Goal: Information Seeking & Learning: Learn about a topic

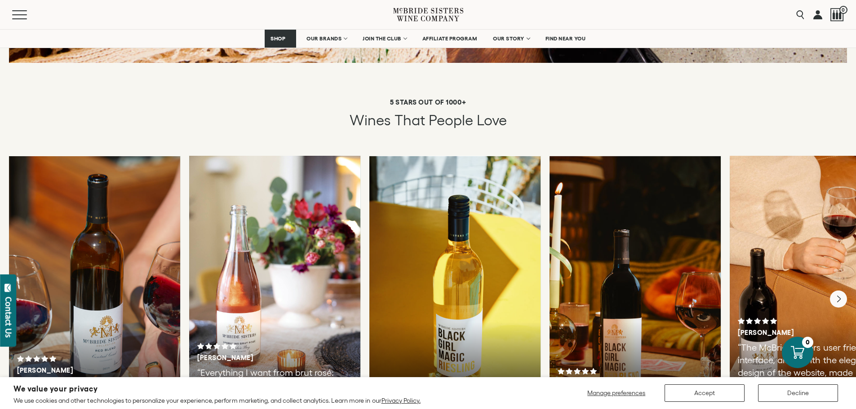
scroll to position [1438, 0]
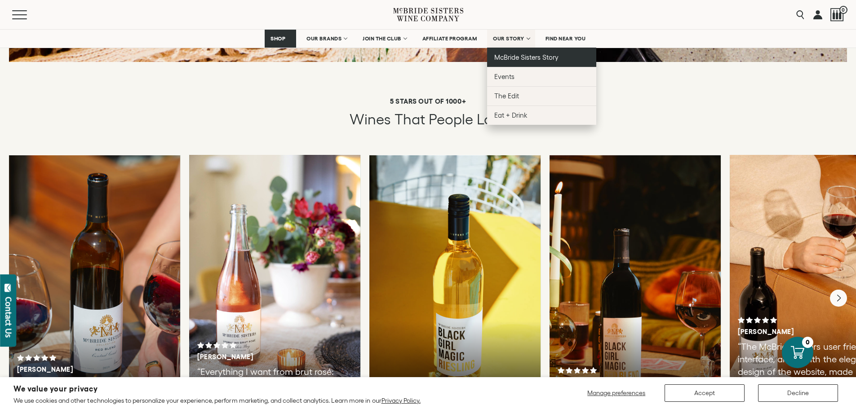
click at [522, 58] on span "McBride Sisters Story" at bounding box center [526, 57] width 64 height 8
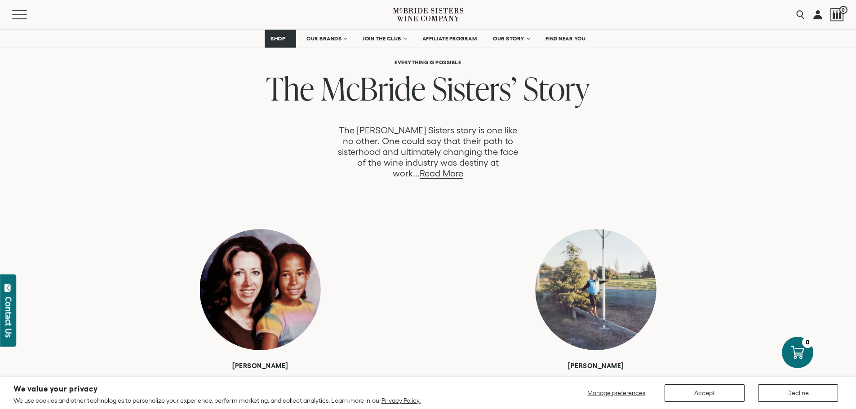
scroll to position [494, 0]
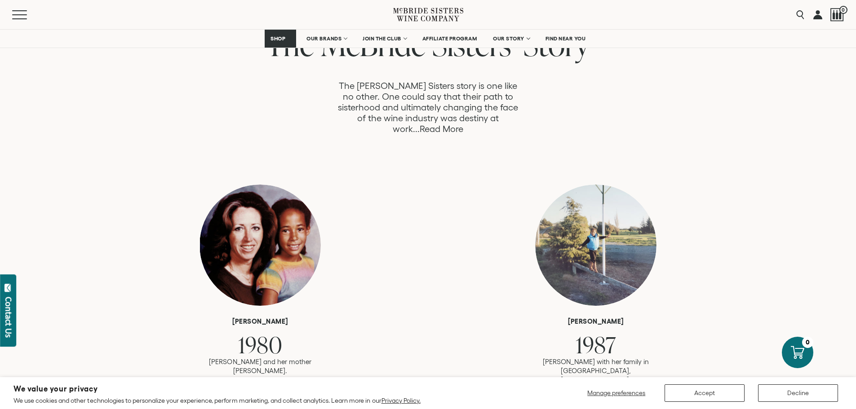
click at [463, 124] on link "Read More" at bounding box center [442, 129] width 44 height 10
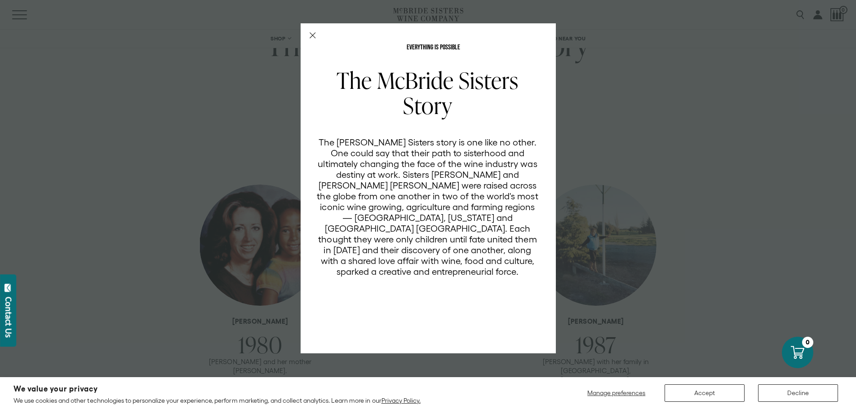
scroll to position [0, 0]
click at [314, 38] on icon "Close Modal" at bounding box center [313, 35] width 6 height 6
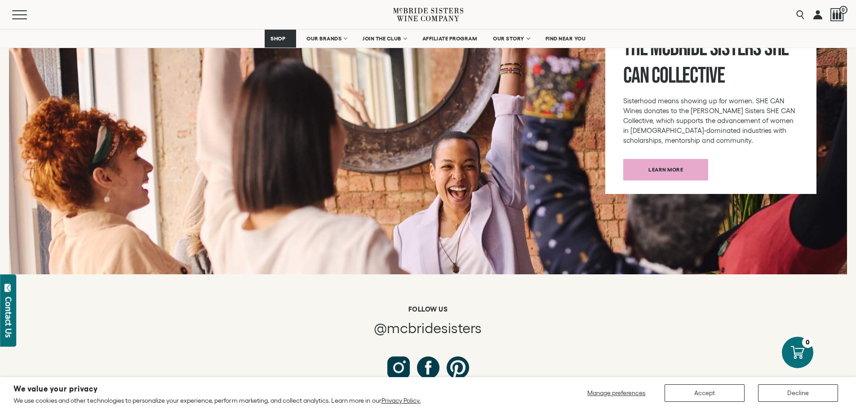
scroll to position [3055, 0]
